Goal: Navigation & Orientation: Find specific page/section

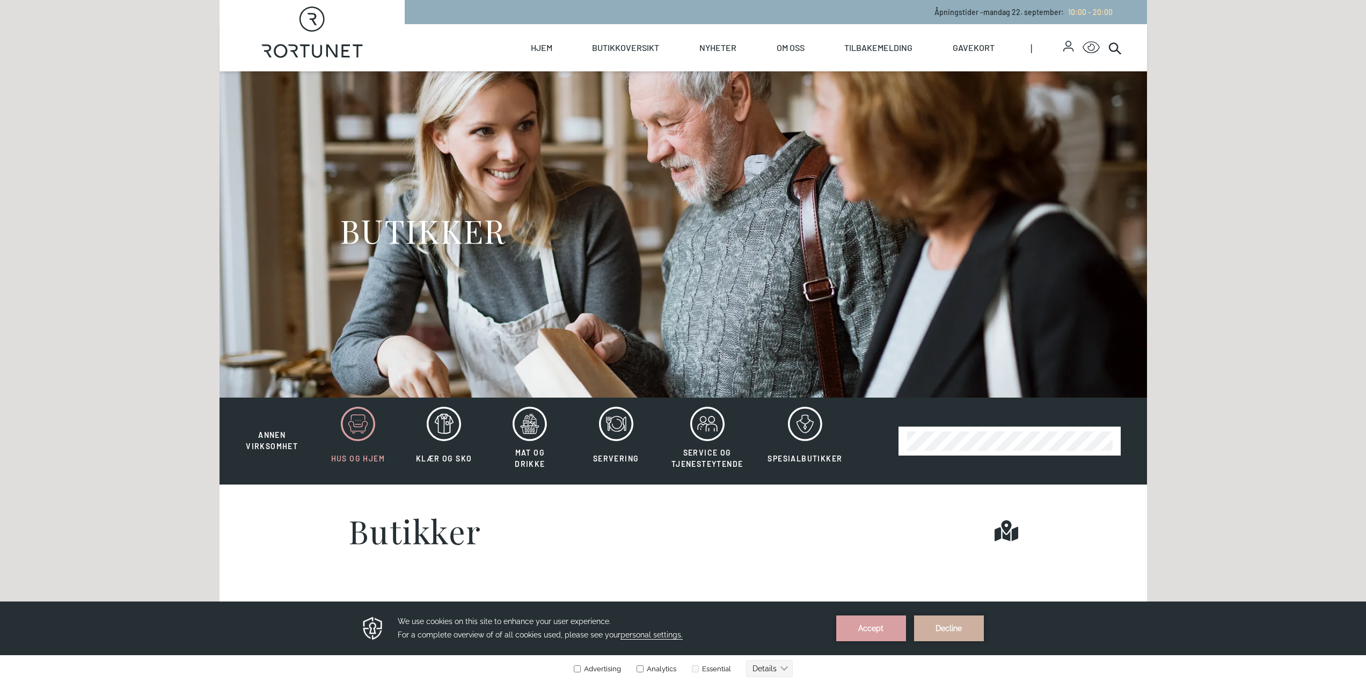
click at [357, 423] on icon at bounding box center [358, 424] width 34 height 34
click at [363, 413] on icon at bounding box center [358, 424] width 34 height 34
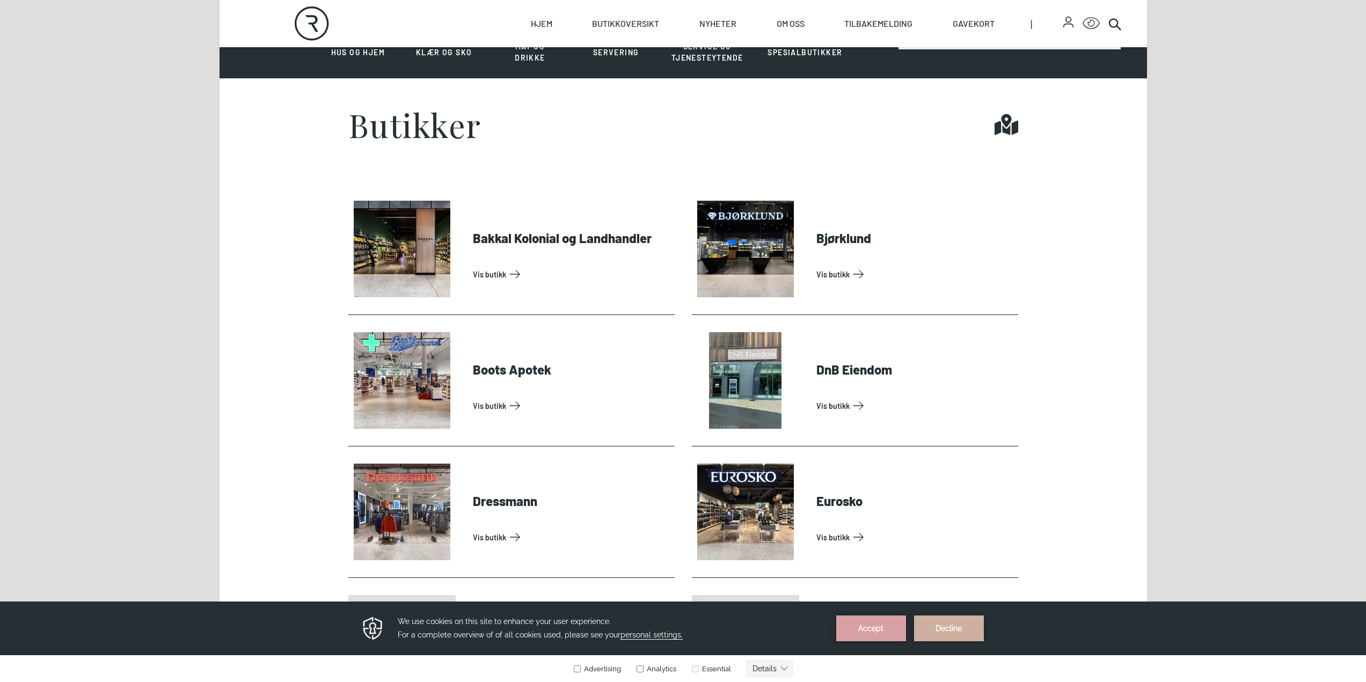
scroll to position [429, 0]
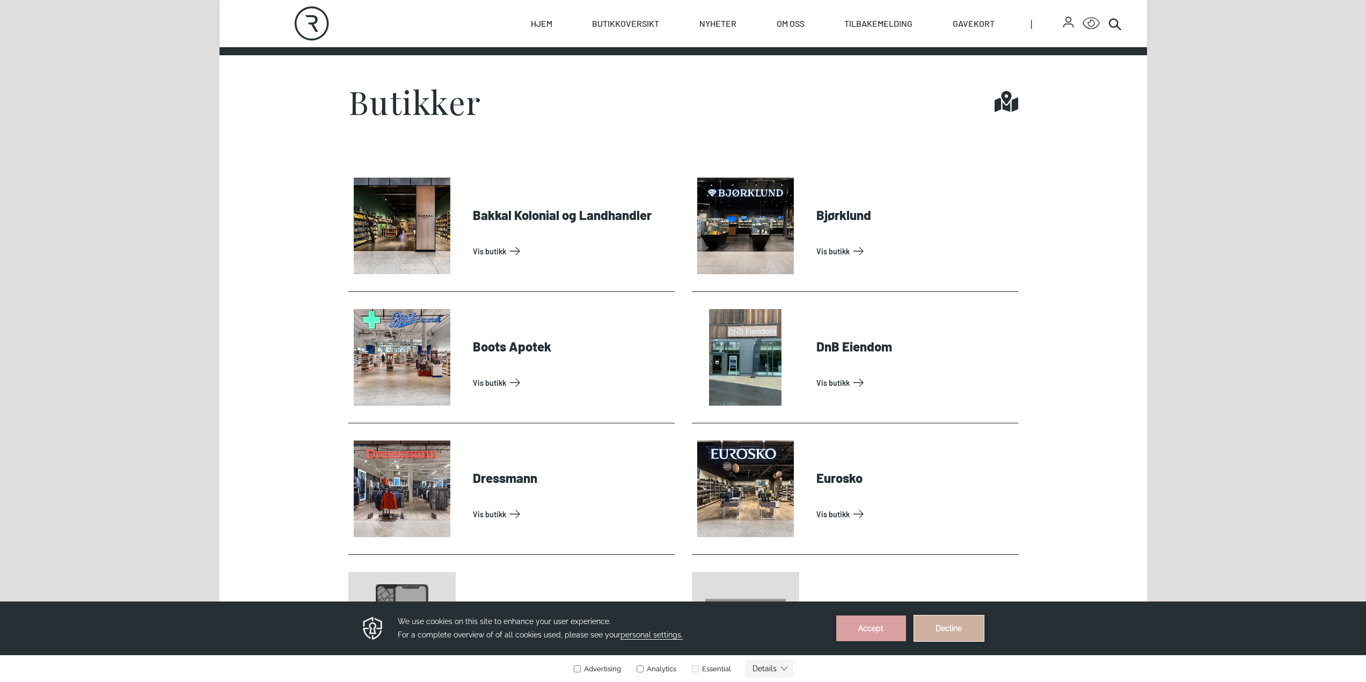
click at [948, 635] on button "Decline" at bounding box center [949, 629] width 70 height 26
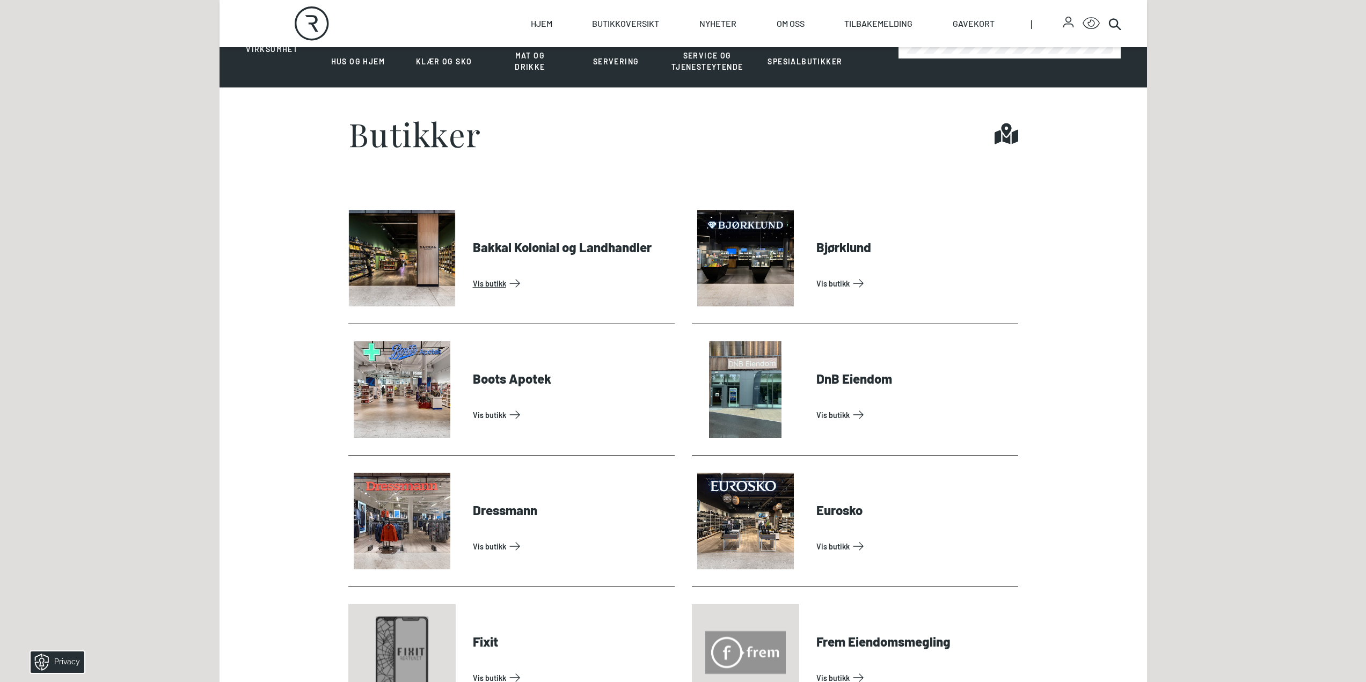
scroll to position [268, 0]
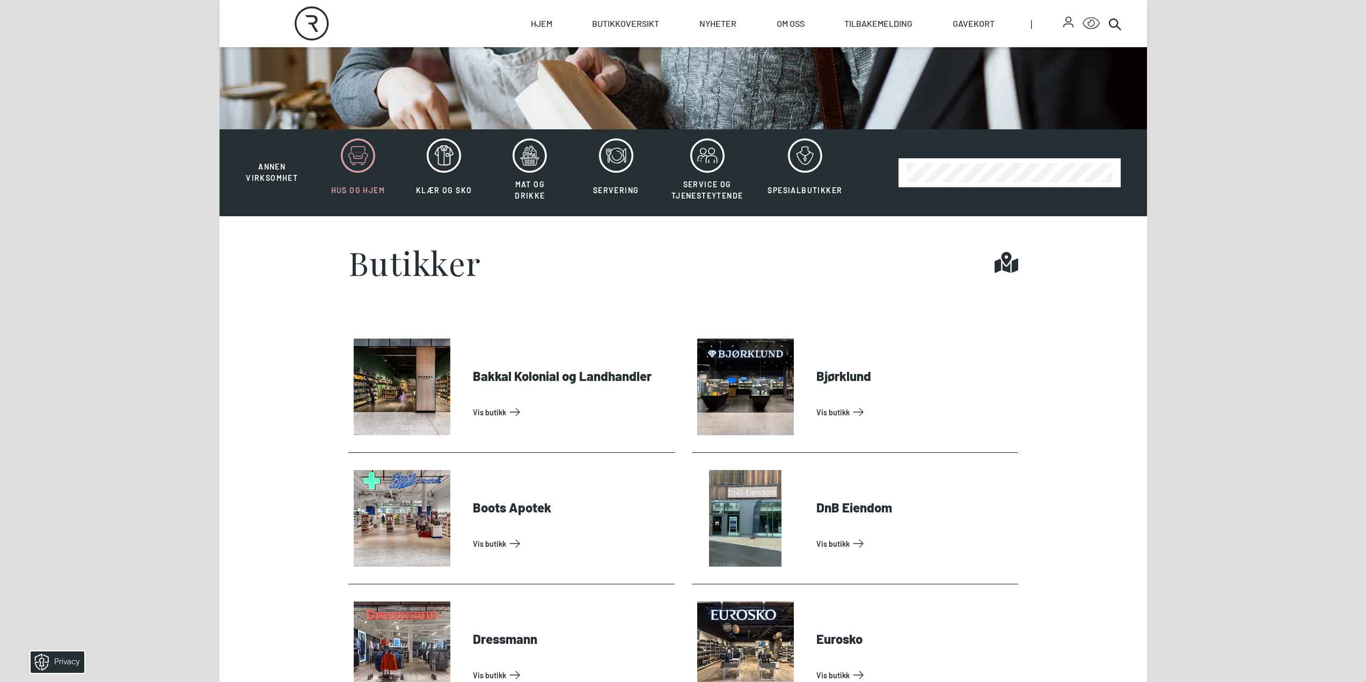
click at [362, 179] on button "Hus og hjem" at bounding box center [358, 173] width 84 height 70
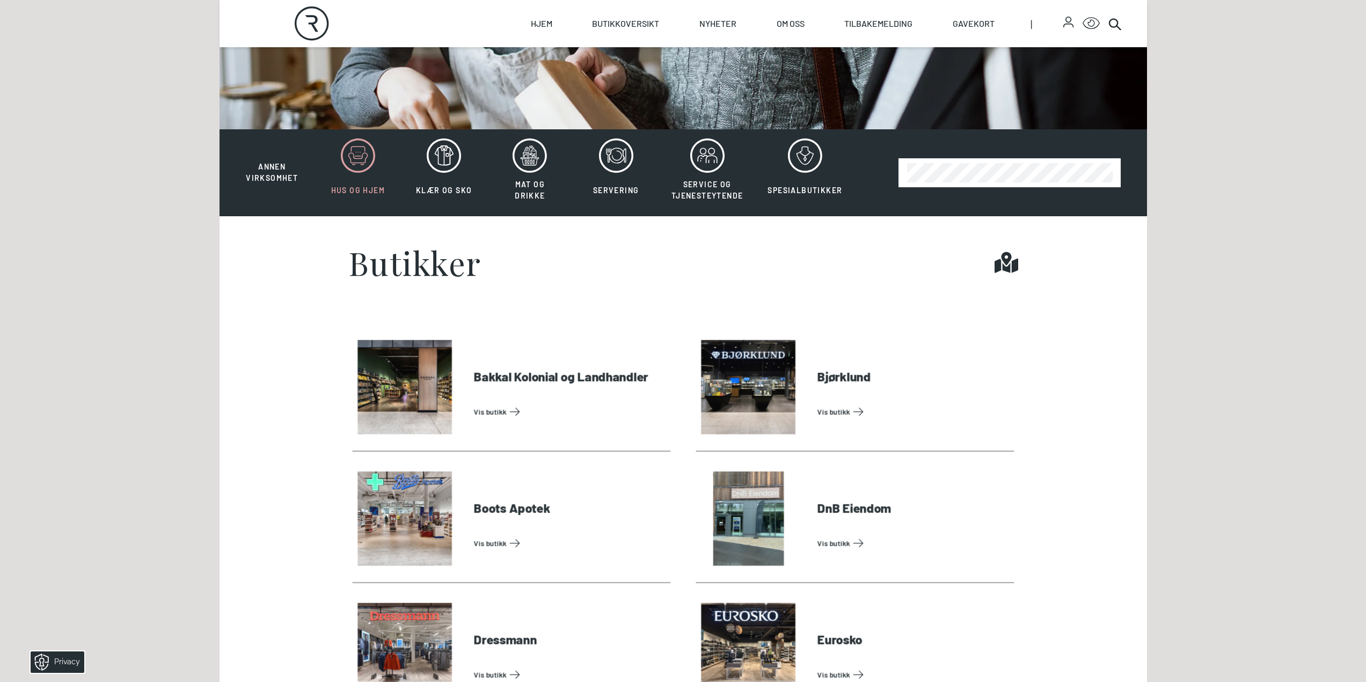
click at [362, 179] on button "Hus og hjem" at bounding box center [358, 173] width 84 height 70
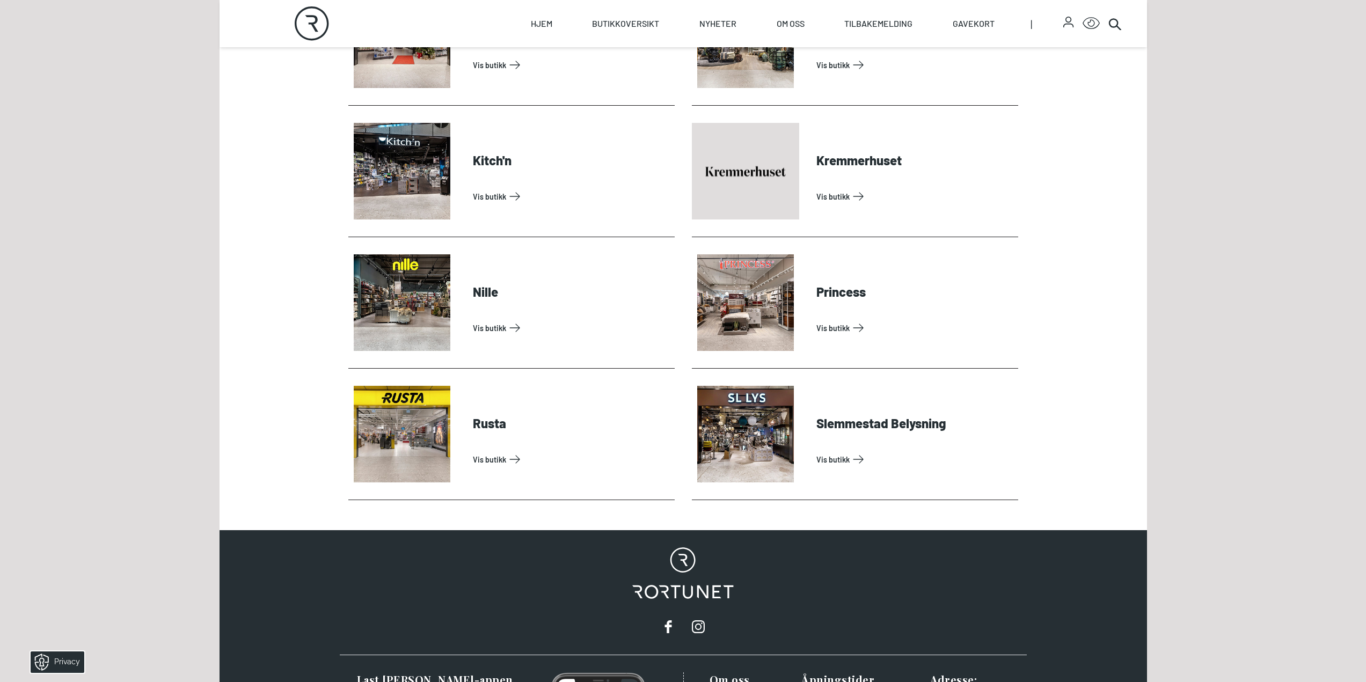
scroll to position [644, 0]
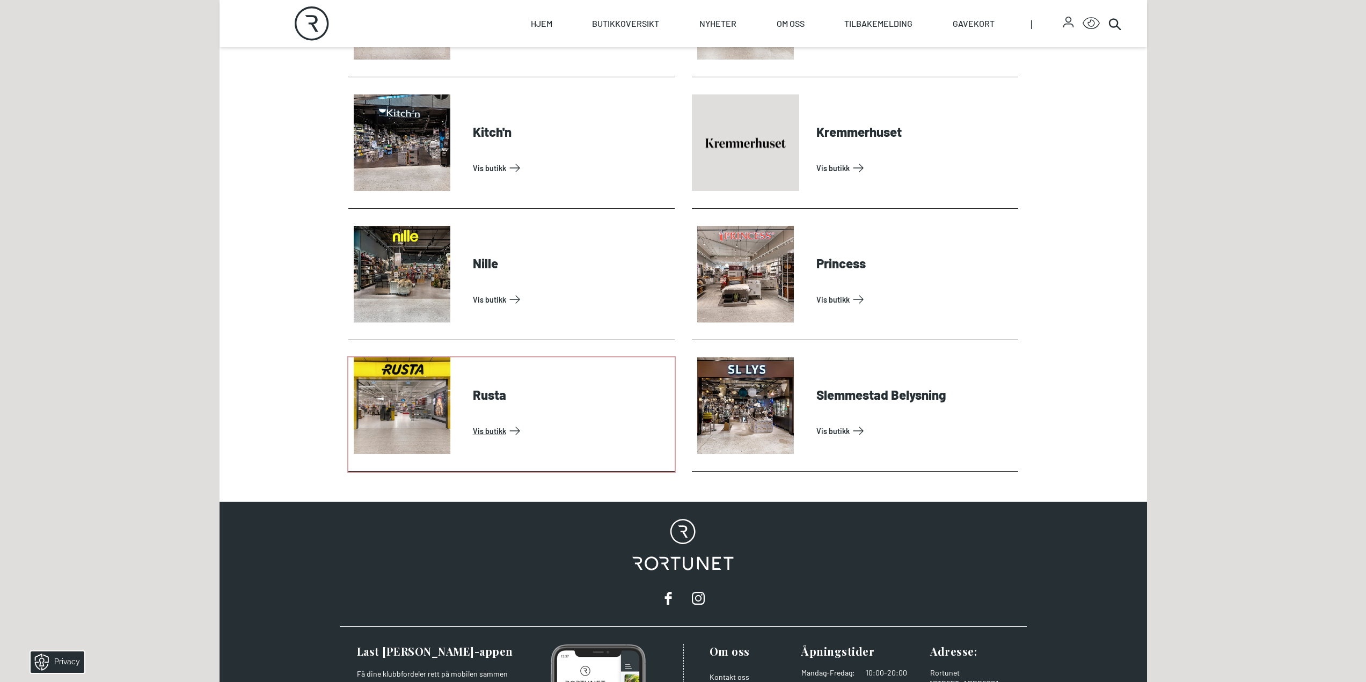
click at [492, 423] on link "Vis butikk" at bounding box center [572, 431] width 198 height 17
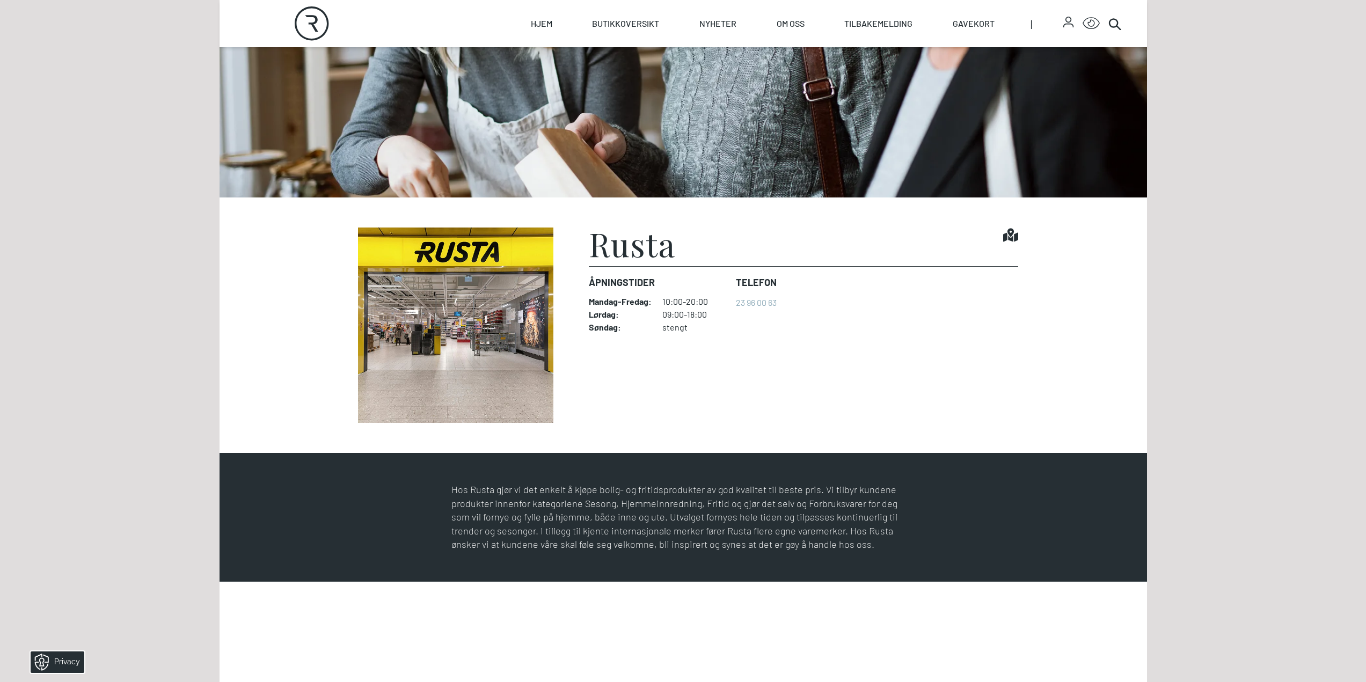
scroll to position [215, 0]
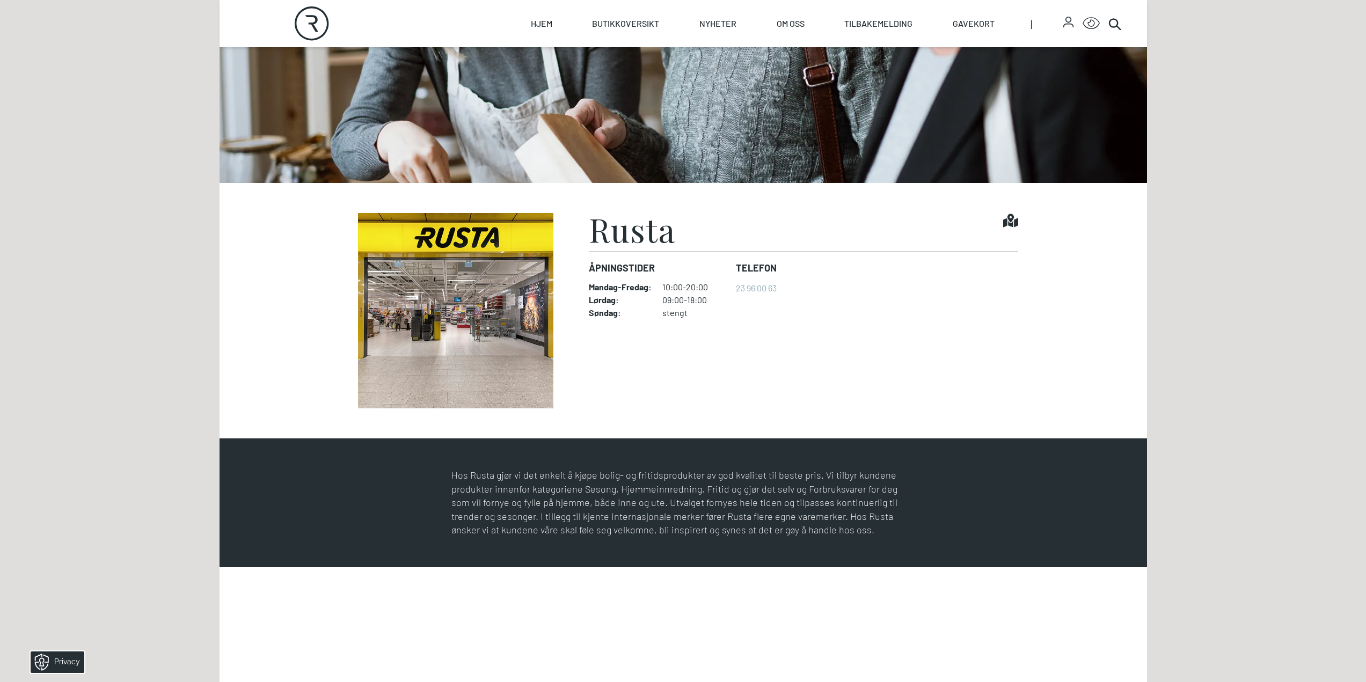
click at [459, 309] on img at bounding box center [455, 310] width 215 height 195
drag, startPoint x: 608, startPoint y: 230, endPoint x: 683, endPoint y: 240, distance: 76.3
click at [683, 240] on div "Rusta Find it!" at bounding box center [803, 232] width 429 height 39
click at [695, 238] on div "Rusta Find it!" at bounding box center [803, 232] width 429 height 39
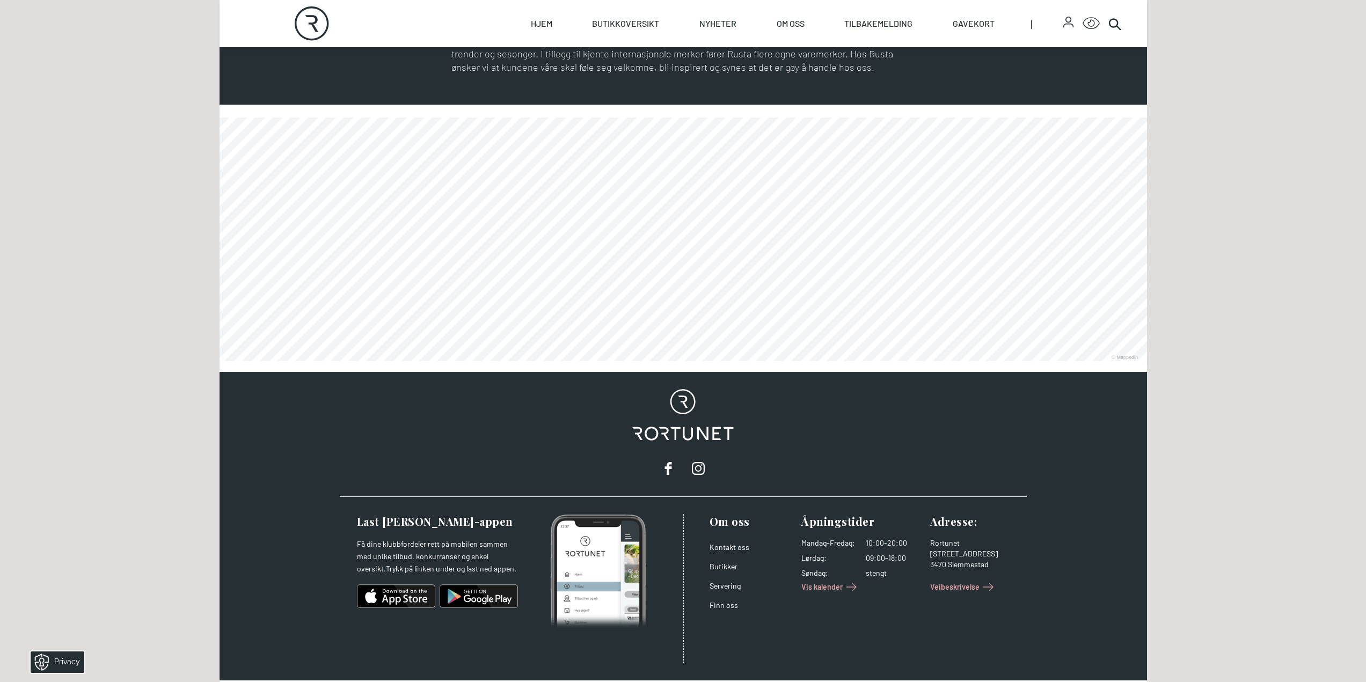
scroll to position [698, 0]
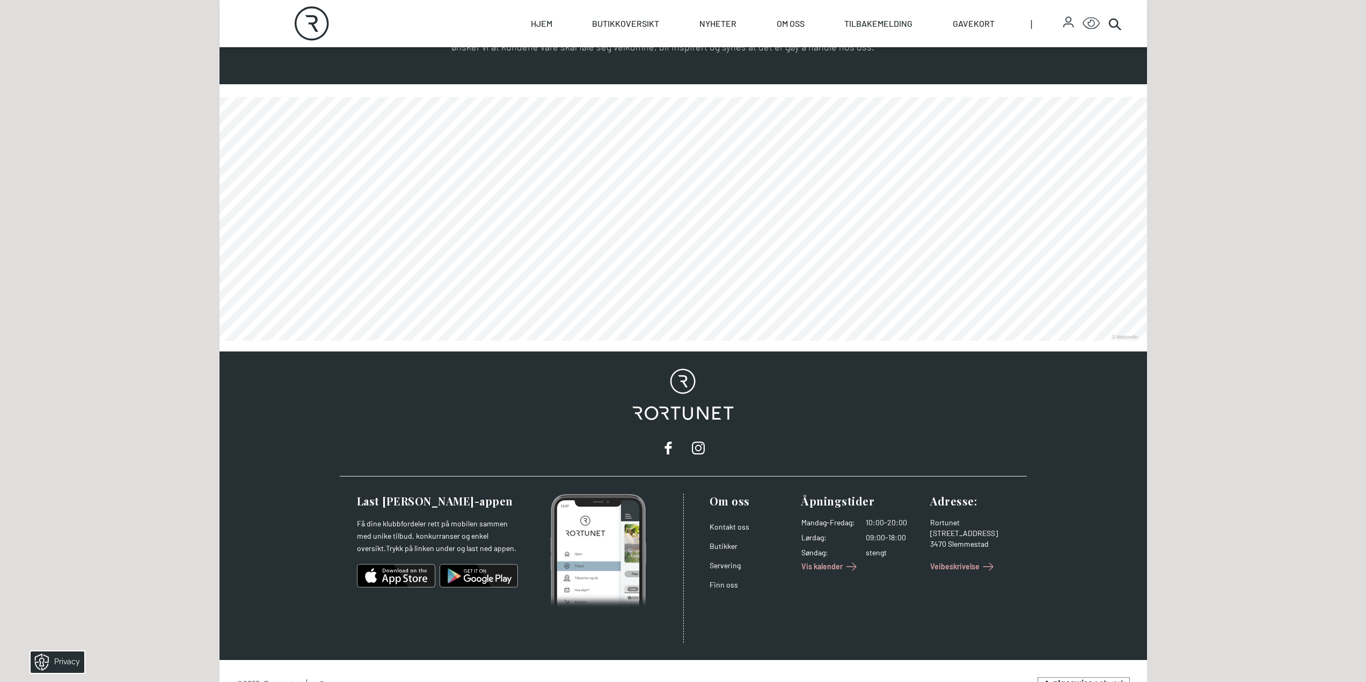
click at [220, 341] on link at bounding box center [220, 341] width 0 height 0
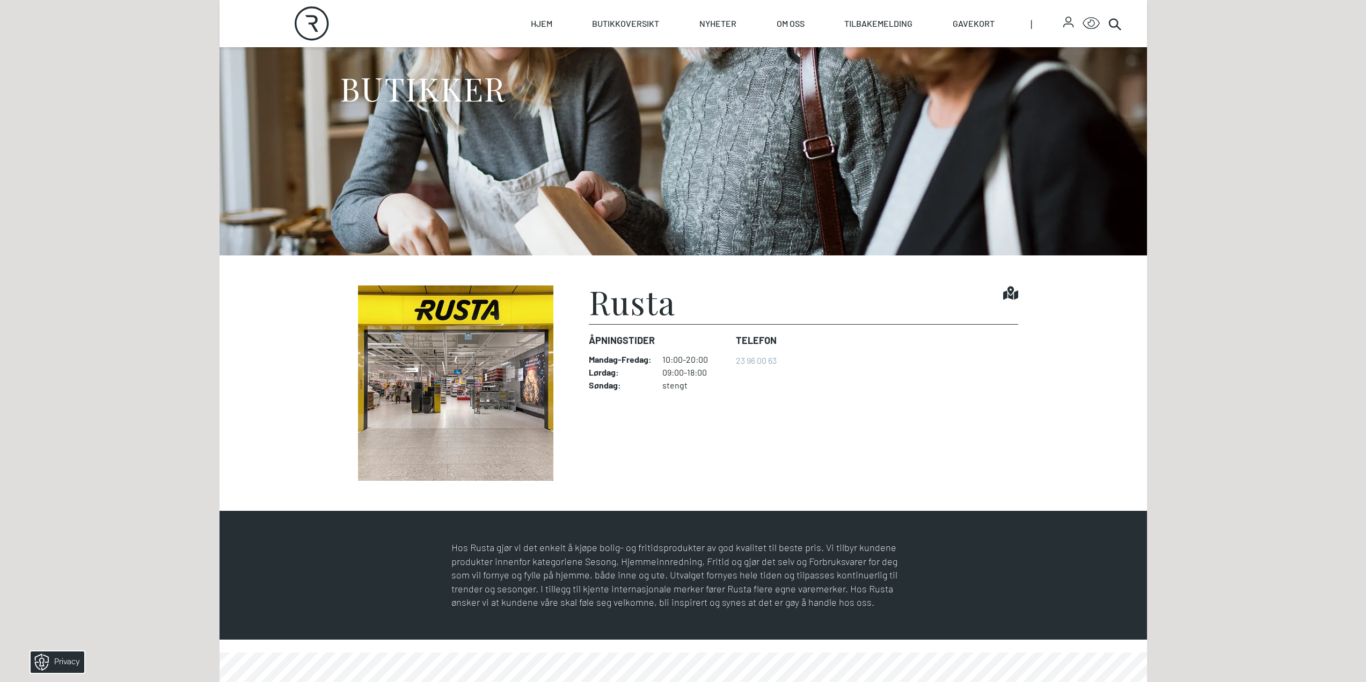
scroll to position [161, 0]
